Goal: Check status: Check status

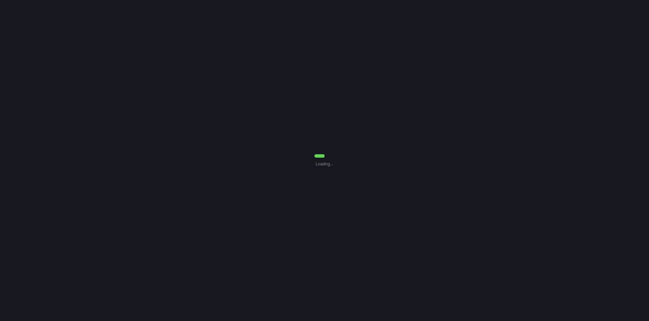
select select "7"
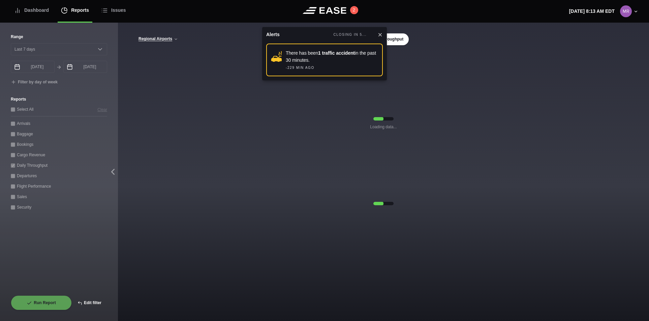
click at [95, 300] on button "Edit filter" at bounding box center [89, 302] width 35 height 15
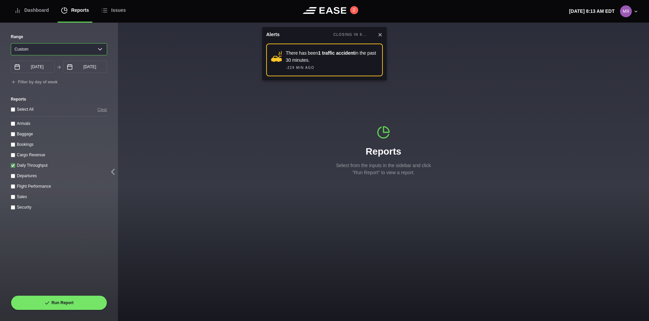
click at [98, 50] on select "Yesterday Last 7 days Last 14 days Last 30 days Last 6 weeks Custom" at bounding box center [59, 49] width 96 height 12
select select "7"
click at [11, 43] on select "Yesterday Last 7 days Last 14 days Last 30 days Last 6 weeks Custom" at bounding box center [59, 49] width 96 height 12
type input "08/04/2025"
type input "08/11/2025"
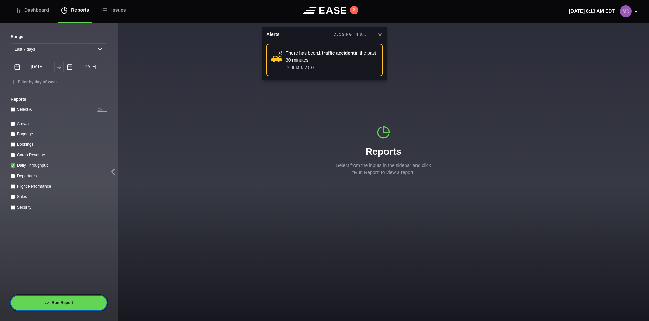
click at [66, 302] on button "Run Report" at bounding box center [59, 302] width 96 height 15
select select "7"
